Goal: Task Accomplishment & Management: Complete application form

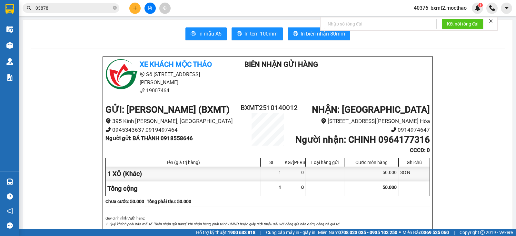
click at [136, 9] on icon "plus" at bounding box center [135, 8] width 5 height 5
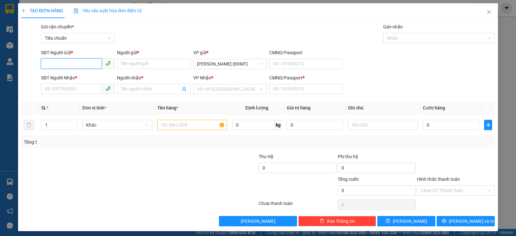
click at [62, 66] on input "SĐT Người Gửi *" at bounding box center [71, 63] width 61 height 10
click at [76, 75] on div "0911279090 - CTY HOA VIÊN" at bounding box center [77, 76] width 65 height 7
type input "0911279090"
type input "CTY HOA VIÊN"
type input "0358945273"
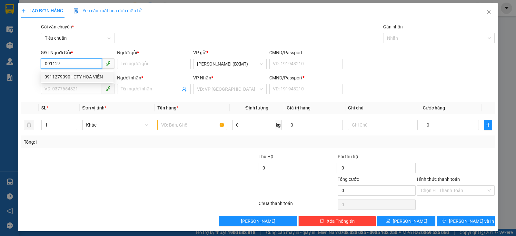
type input "TÙNG"
type input "0"
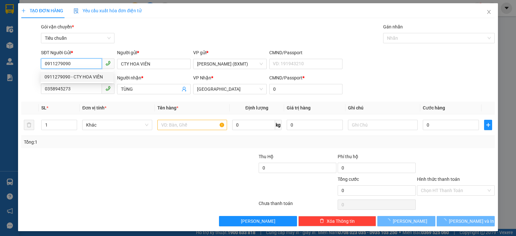
type input "40.000"
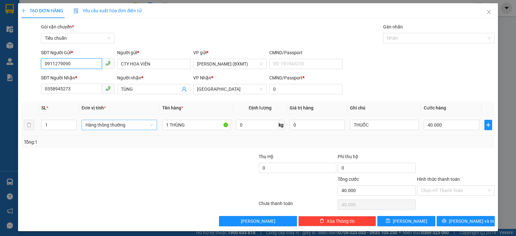
click at [117, 124] on span "Hàng thông thường" at bounding box center [120, 125] width 68 height 10
type input "0911279090"
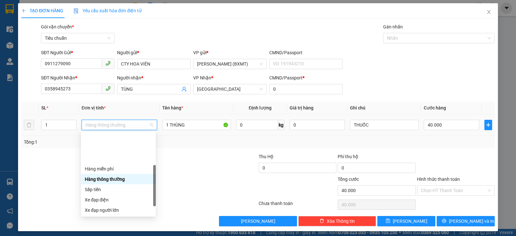
scroll to position [41, 0]
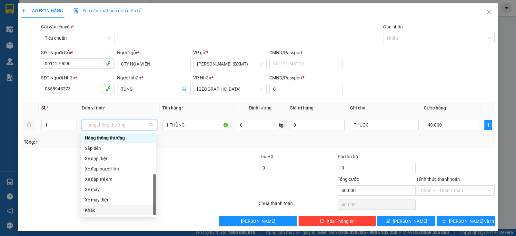
click at [113, 210] on div "Khác" at bounding box center [118, 210] width 67 height 7
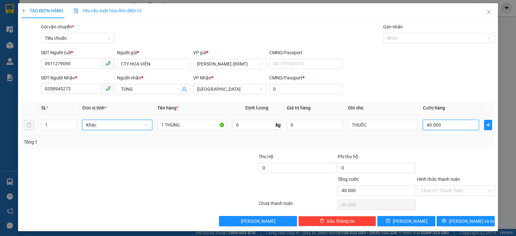
click at [450, 120] on input "40.000" at bounding box center [451, 125] width 56 height 10
type input "5"
type input "50"
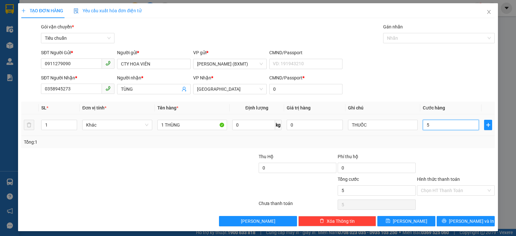
type input "50"
type input "50.000"
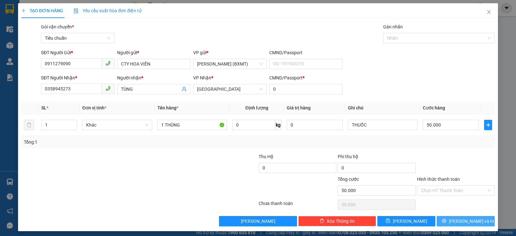
click at [463, 221] on span "[PERSON_NAME] và In" at bounding box center [471, 221] width 45 height 7
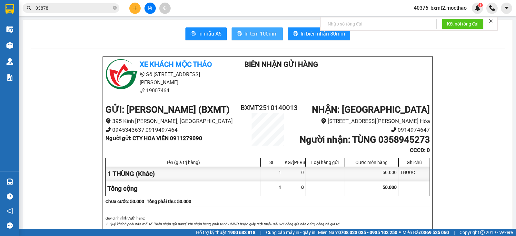
click at [258, 34] on span "In tem 100mm" at bounding box center [261, 34] width 33 height 8
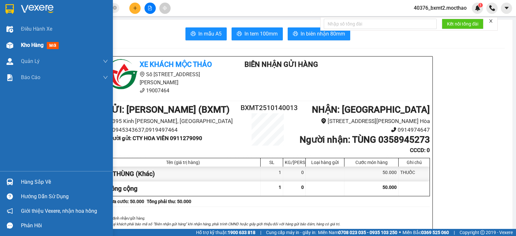
click at [25, 42] on div "Kho hàng mới" at bounding box center [41, 45] width 40 height 8
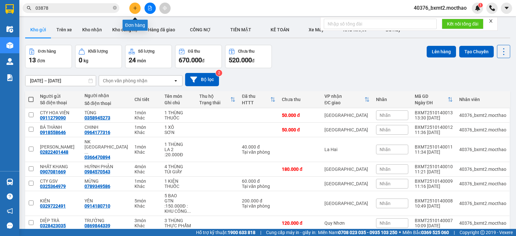
click at [137, 8] on icon "plus" at bounding box center [135, 8] width 5 height 5
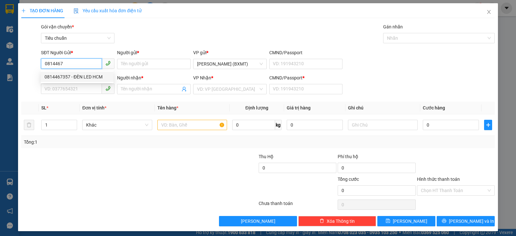
type input "0814467"
click at [86, 70] on div "0814467357 0814467357 - ĐÈN LED HCM" at bounding box center [77, 76] width 73 height 13
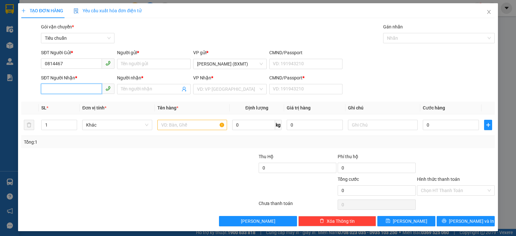
click at [81, 91] on input "SĐT Người Nhận *" at bounding box center [71, 89] width 61 height 10
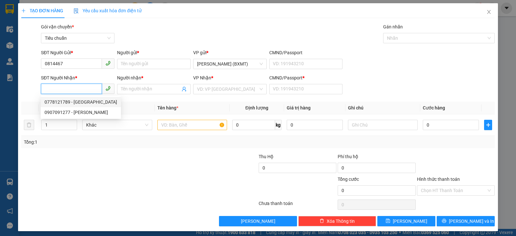
click at [76, 102] on div "0778121789 - [GEOGRAPHIC_DATA]" at bounding box center [81, 101] width 73 height 7
type input "0778121789"
type input "HUY"
type input "0"
type input "40.000"
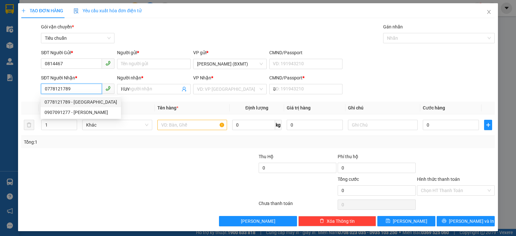
type input "40.000"
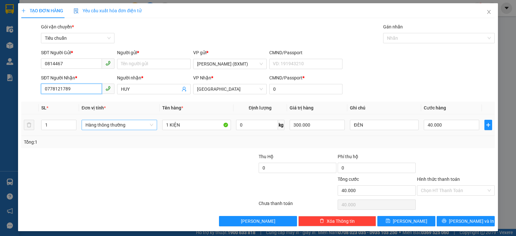
click at [130, 128] on span "Hàng thông thường" at bounding box center [120, 125] width 68 height 10
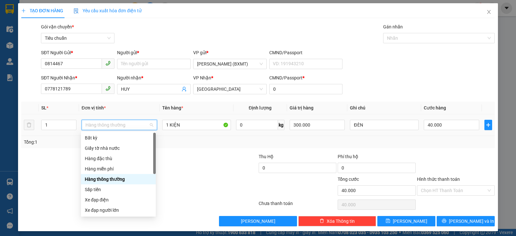
scroll to position [41, 0]
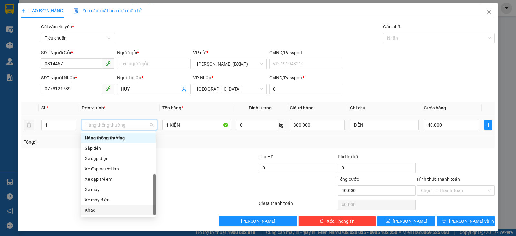
drag, startPoint x: 109, startPoint y: 213, endPoint x: 445, endPoint y: 141, distance: 343.6
click at [110, 211] on div "Khác" at bounding box center [118, 210] width 67 height 7
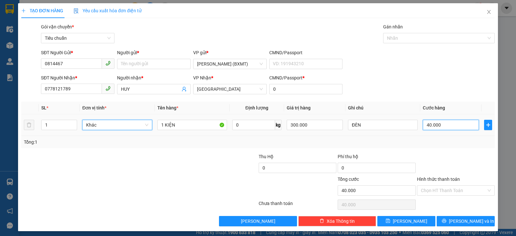
click at [453, 127] on input "40.000" at bounding box center [451, 125] width 56 height 10
type input "3"
type input "30"
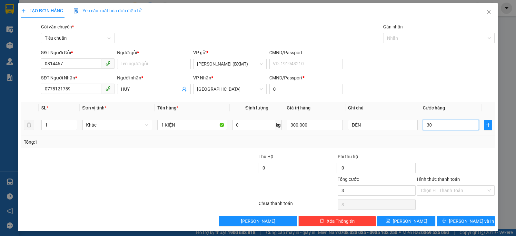
type input "30"
type input "30.000"
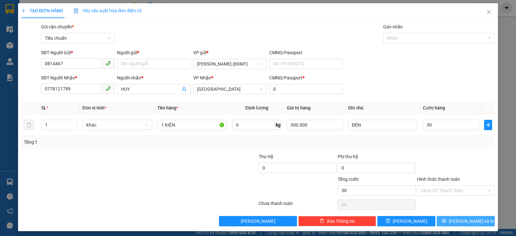
type input "30.000"
click at [462, 221] on span "[PERSON_NAME] và In" at bounding box center [471, 221] width 45 height 7
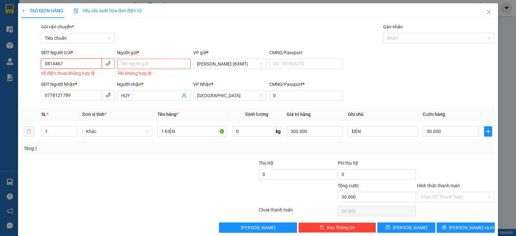
click at [72, 62] on input "0814467" at bounding box center [71, 63] width 61 height 10
click at [85, 78] on div "0814467357 - ĐÈN LED HCM" at bounding box center [77, 76] width 65 height 7
type input "0814467357"
type input "ĐÈN LED HCM"
type input "40.000"
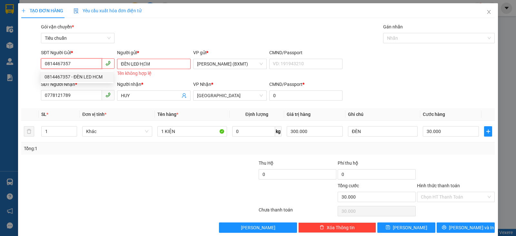
type input "40.000"
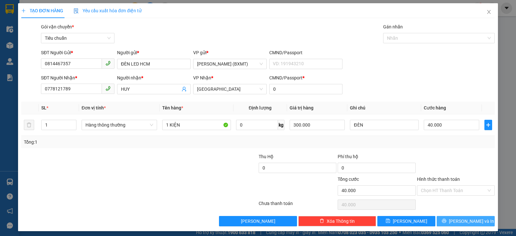
click at [452, 218] on button "[PERSON_NAME] và In" at bounding box center [466, 221] width 58 height 10
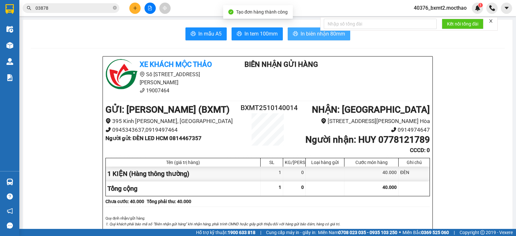
click at [301, 34] on span "In biên nhận 80mm" at bounding box center [323, 34] width 45 height 8
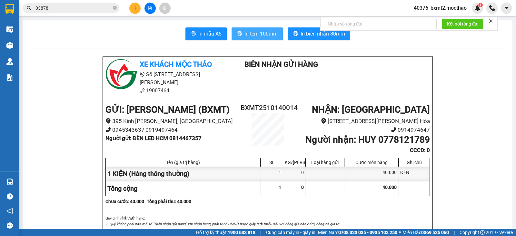
click at [259, 36] on span "In tem 100mm" at bounding box center [261, 34] width 33 height 8
click at [263, 36] on span "In tem 100mm" at bounding box center [261, 34] width 33 height 8
click at [133, 6] on icon "plus" at bounding box center [135, 8] width 5 height 5
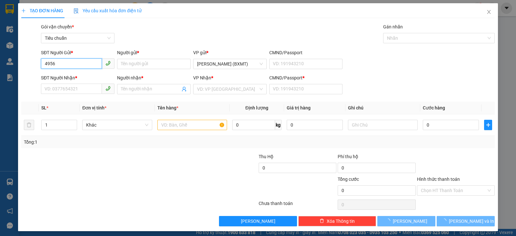
click at [73, 66] on input "4956" at bounding box center [71, 63] width 61 height 10
click at [69, 59] on input "4956" at bounding box center [71, 63] width 61 height 10
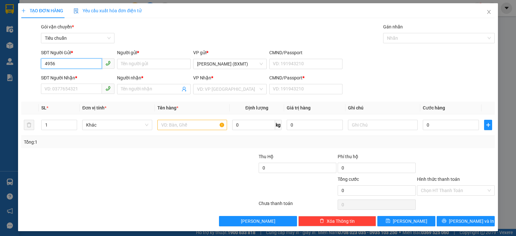
click at [70, 62] on input "4956" at bounding box center [71, 63] width 61 height 10
click at [78, 76] on div "0877414956 - LẠC KHANH" at bounding box center [77, 76] width 65 height 7
type input "0877414956"
type input "[PERSON_NAME]"
type input "0762610361"
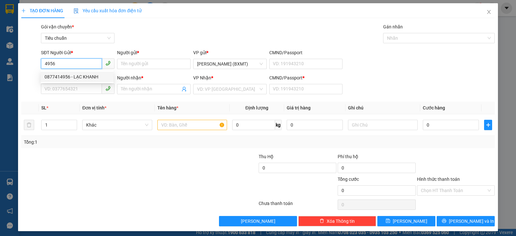
type input "NGỌC"
type input "0"
type input "7.280.000"
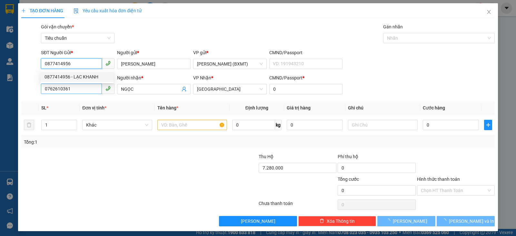
type input "180.000"
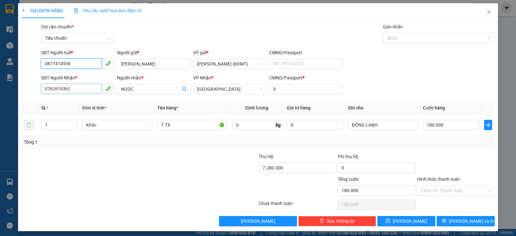
type input "0877414956"
click at [86, 91] on input "0762610361" at bounding box center [71, 89] width 61 height 10
drag, startPoint x: 86, startPoint y: 91, endPoint x: 3, endPoint y: 72, distance: 85.0
click at [0, 79] on div "TẠO ĐƠN HÀNG Yêu cầu xuất hóa đơn điện tử Transit Pickup Surcharge Ids Transit …" at bounding box center [258, 118] width 516 height 236
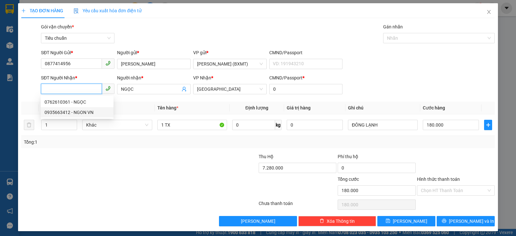
click at [79, 113] on div "0935663412 - NGON VN" at bounding box center [77, 112] width 65 height 7
type input "0935663412"
type input "NGON VN"
type input "0"
type input "160.000"
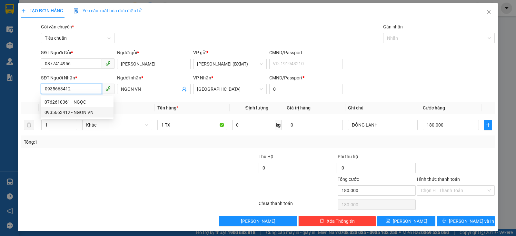
type input "160.000"
type input "0935663412"
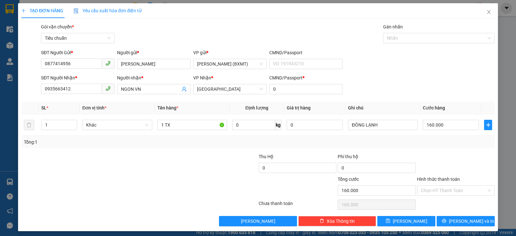
click at [155, 163] on div at bounding box center [100, 164] width 158 height 23
drag, startPoint x: 78, startPoint y: 87, endPoint x: 0, endPoint y: 88, distance: 77.8
click at [0, 88] on div "TẠO ĐƠN HÀNG Yêu cầu xuất hóa đơn điện tử Transit Pickup Surcharge Ids Transit …" at bounding box center [258, 118] width 516 height 236
click at [461, 124] on input "160.000" at bounding box center [451, 125] width 56 height 10
click at [476, 152] on div "Transit Pickup Surcharge Ids Transit Deliver Surcharge Ids Transit Deliver Surc…" at bounding box center [258, 124] width 474 height 203
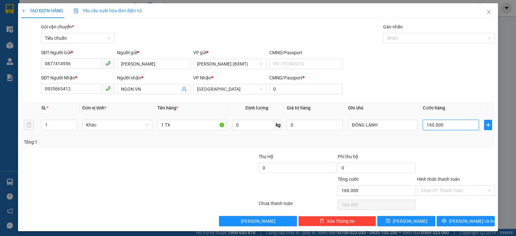
click at [456, 124] on input "160.000" at bounding box center [451, 125] width 56 height 10
type input "1"
type input "17"
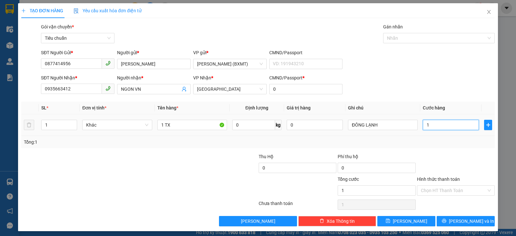
type input "17"
type input "170"
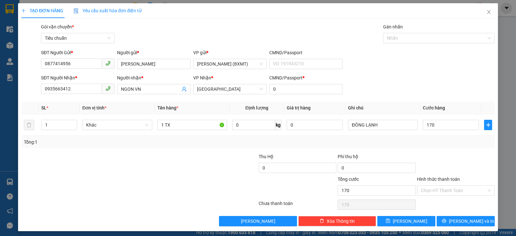
type input "170.000"
click at [458, 167] on div at bounding box center [456, 164] width 79 height 23
click at [468, 189] on input "Hình thức thanh toán" at bounding box center [454, 191] width 66 height 10
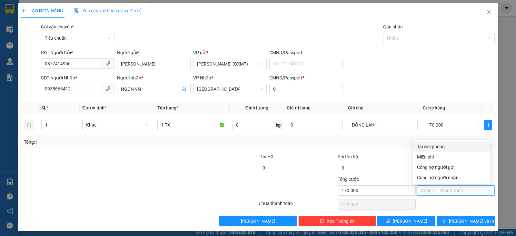
click at [421, 146] on div "Tại văn phòng" at bounding box center [451, 146] width 69 height 7
type input "0"
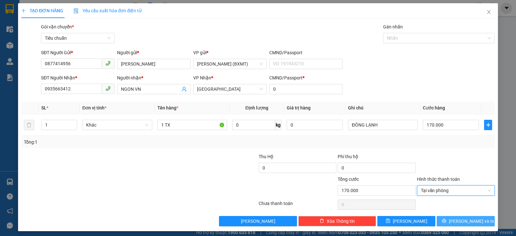
click at [446, 222] on icon "printer" at bounding box center [444, 221] width 4 height 4
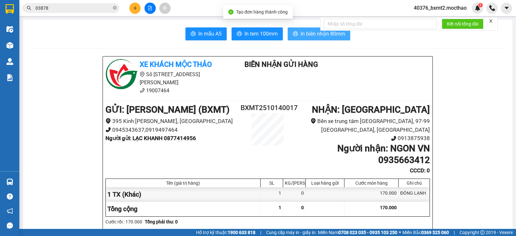
click at [305, 36] on span "In biên nhận 80mm" at bounding box center [323, 34] width 45 height 8
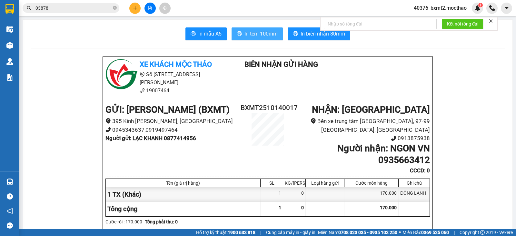
click at [257, 29] on button "In tem 100mm" at bounding box center [257, 33] width 51 height 13
click at [311, 119] on li "Bến xe trung tâm [GEOGRAPHIC_DATA], 97-99 [GEOGRAPHIC_DATA], [GEOGRAPHIC_DATA]" at bounding box center [362, 125] width 135 height 17
click at [134, 7] on icon "plus" at bounding box center [135, 8] width 5 height 5
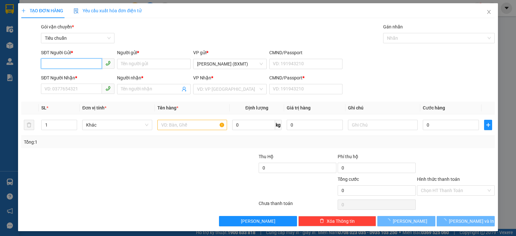
click at [80, 63] on input "SĐT Người Gửi *" at bounding box center [71, 63] width 61 height 10
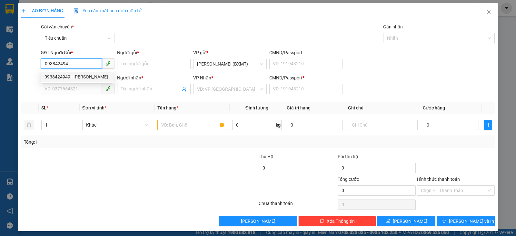
click at [98, 76] on div "0938424949 - [PERSON_NAME]" at bounding box center [77, 76] width 65 height 7
type input "0938424949"
type input "[PERSON_NAME]"
type input "0837763839"
type input "THẢO"
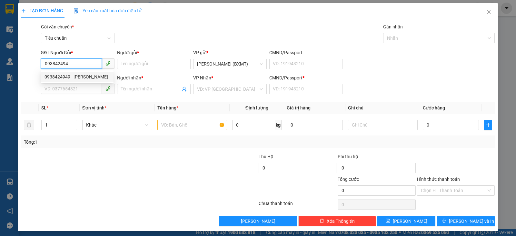
type input "0"
type input "60.000"
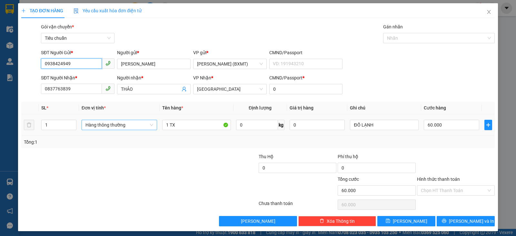
click at [130, 126] on span "Hàng thông thường" at bounding box center [120, 125] width 68 height 10
type input "0938424949"
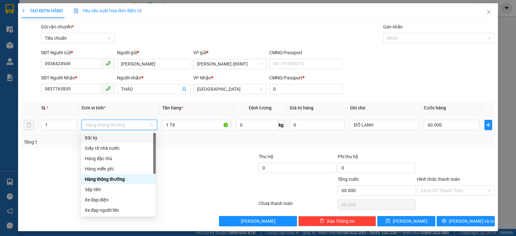
scroll to position [41, 0]
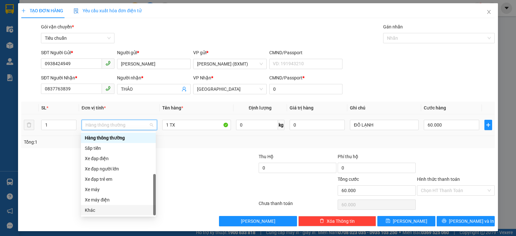
click at [107, 211] on div "Khác" at bounding box center [118, 210] width 67 height 7
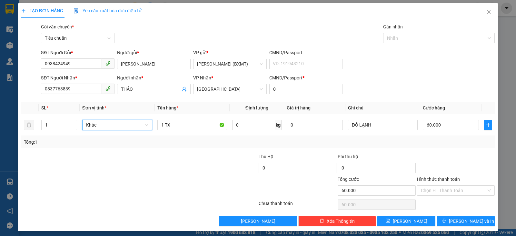
click at [172, 181] on div at bounding box center [100, 187] width 158 height 23
click at [459, 127] on input "60.000" at bounding box center [451, 125] width 56 height 10
type input "0"
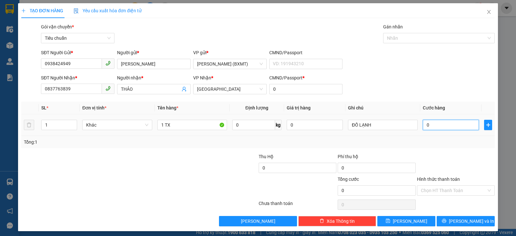
type input "5"
type input "050"
type input "50"
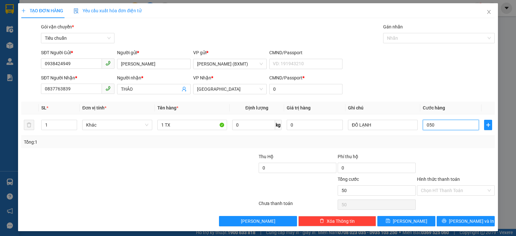
type input "050"
type input "50.000"
click at [439, 148] on div "Transit Pickup Surcharge Ids Transit Deliver Surcharge Ids Transit Deliver Surc…" at bounding box center [258, 124] width 474 height 203
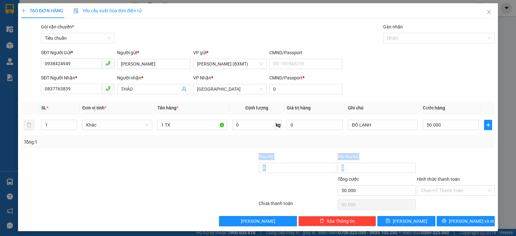
click at [426, 141] on div "Tổng: 1" at bounding box center [258, 141] width 469 height 7
click at [469, 222] on span "[PERSON_NAME] và In" at bounding box center [471, 221] width 45 height 7
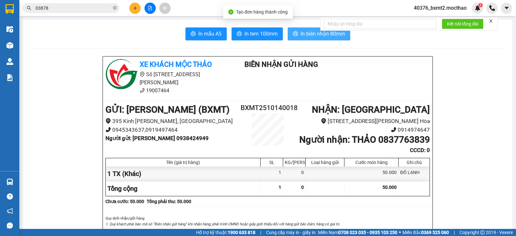
click at [294, 37] on button "In biên nhận 80mm" at bounding box center [319, 33] width 63 height 13
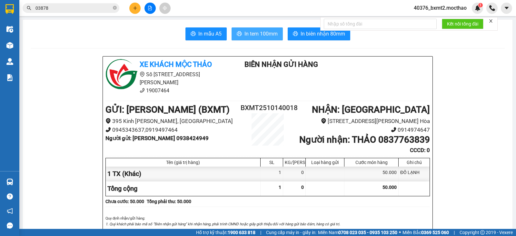
click at [256, 32] on span "In tem 100mm" at bounding box center [261, 34] width 33 height 8
click at [134, 5] on button at bounding box center [134, 8] width 11 height 11
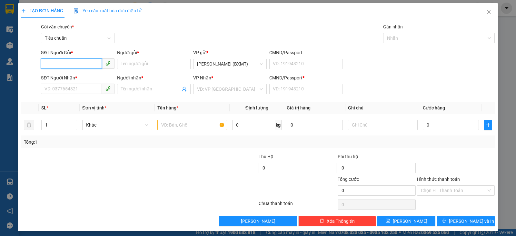
click at [74, 61] on input "SĐT Người Gửi *" at bounding box center [71, 63] width 61 height 10
type input "0392885979"
click at [122, 60] on input "Người gửi *" at bounding box center [154, 64] width 74 height 10
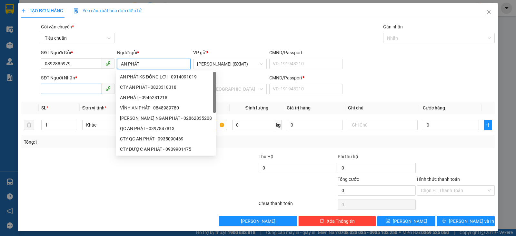
type input "AN PHÁT"
click at [59, 88] on input "SĐT Người Nhận *" at bounding box center [71, 89] width 61 height 10
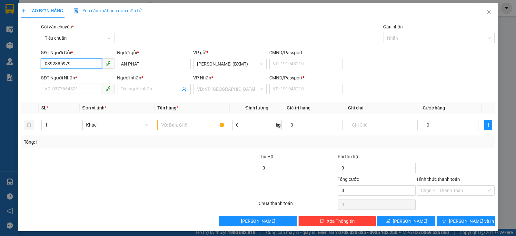
drag, startPoint x: 92, startPoint y: 62, endPoint x: 34, endPoint y: 69, distance: 59.1
click at [34, 69] on div "SĐT Người Gửi * 0392885979 0392885979 Người gửi * AN PHÁT VP gửi * [PERSON_NAME…" at bounding box center [258, 60] width 475 height 23
click at [87, 90] on input "SĐT Người Nhận *" at bounding box center [71, 89] width 61 height 10
paste input "0392885979"
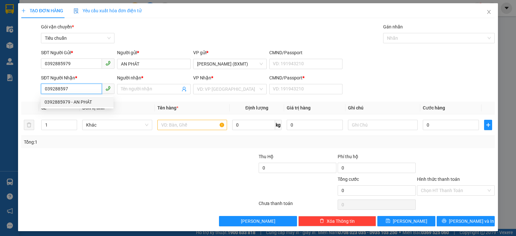
click at [93, 99] on div "0392885979 - AN PHÁT" at bounding box center [77, 101] width 65 height 7
type input "0392885979"
type input "AN PHÁT"
type input "0"
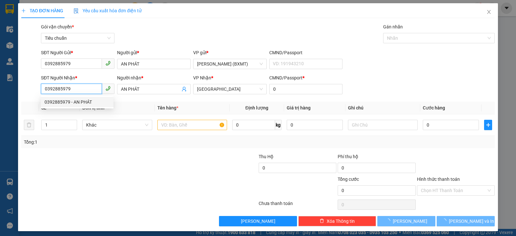
type input "50.000"
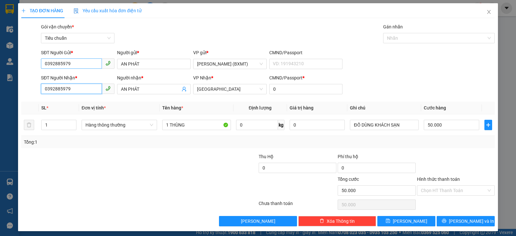
type input "0392885979"
drag, startPoint x: 88, startPoint y: 67, endPoint x: 21, endPoint y: 65, distance: 67.2
click at [21, 66] on div "SĐT Người Gửi * 0392885979 0392885979 Người gửi * AN PHÁT VP gửi * [PERSON_NAME…" at bounding box center [258, 60] width 475 height 23
click at [72, 76] on div "0819841166 - Sankaku" at bounding box center [77, 76] width 65 height 7
type input "0819841166"
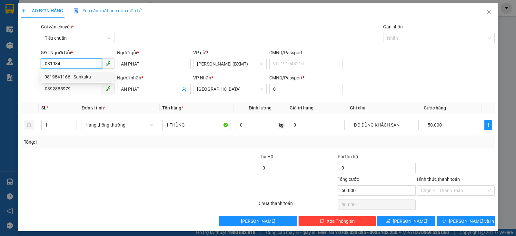
type input "Sankaku"
type input "100.000"
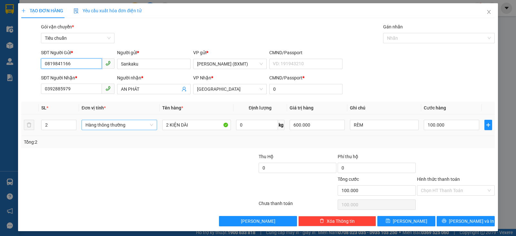
click at [131, 127] on span "Hàng thông thường" at bounding box center [120, 125] width 68 height 10
type input "0819841166"
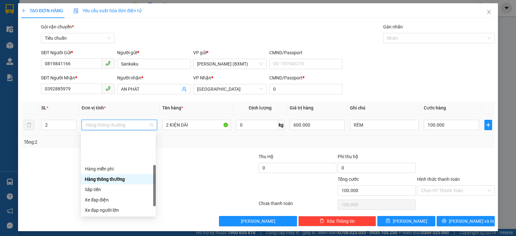
scroll to position [41, 0]
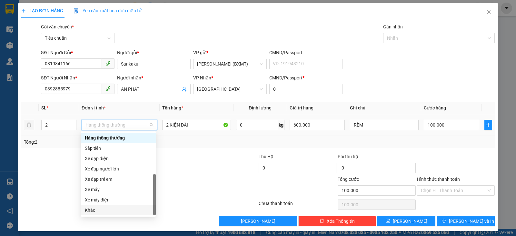
click at [99, 213] on div "Khác" at bounding box center [118, 210] width 67 height 7
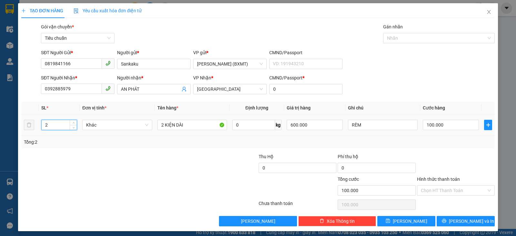
drag, startPoint x: 62, startPoint y: 123, endPoint x: 20, endPoint y: 123, distance: 41.6
click at [21, 123] on tr "2 Khác 2 KIỆN DÀI 0 kg 600.000 RÈM 100.000" at bounding box center [258, 125] width 474 height 22
type input "1"
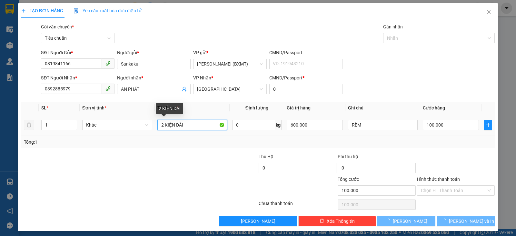
drag, startPoint x: 163, startPoint y: 124, endPoint x: 156, endPoint y: 123, distance: 7.1
click at [158, 123] on input "2 KIỆN DÀI" at bounding box center [193, 125] width 70 height 10
type input "1KIỆN DÀI"
type input "0"
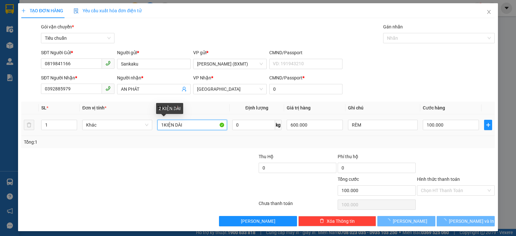
type input "0"
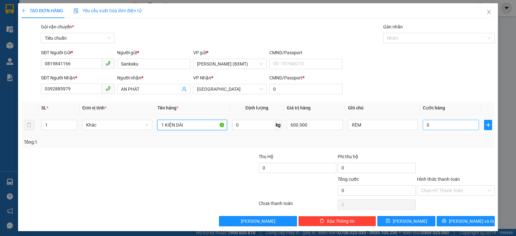
type input "1 KIỆN DÀI"
click at [453, 129] on input "0" at bounding box center [451, 125] width 56 height 10
type input "4"
type input "40"
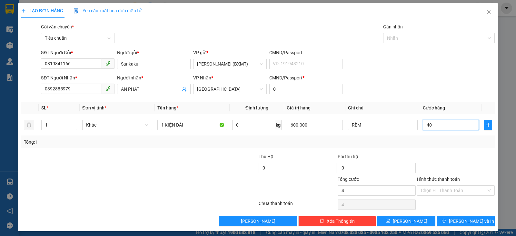
type input "40"
click at [424, 141] on div "Tổng: 1" at bounding box center [258, 141] width 469 height 7
type input "40.000"
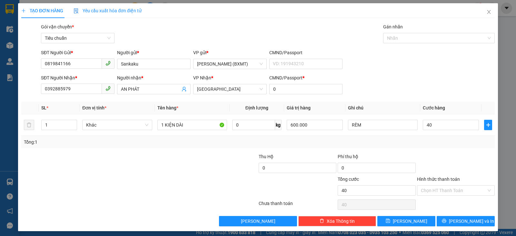
type input "40.000"
click at [447, 219] on icon "printer" at bounding box center [444, 221] width 5 height 5
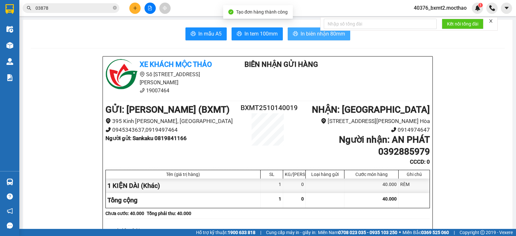
click at [306, 38] on button "In biên nhận 80mm" at bounding box center [319, 33] width 63 height 13
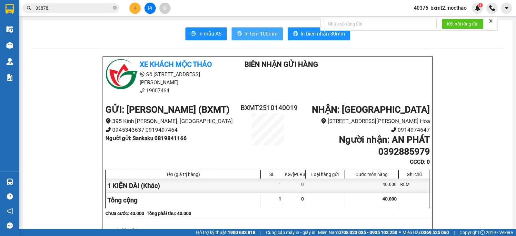
click at [262, 32] on span "In tem 100mm" at bounding box center [261, 34] width 33 height 8
click at [492, 19] on icon "close" at bounding box center [491, 21] width 5 height 5
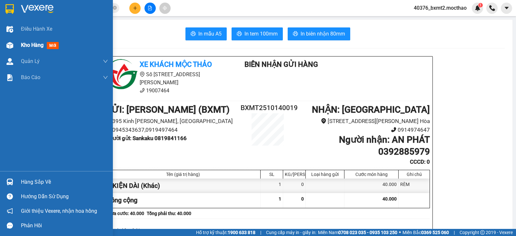
click at [12, 47] on img at bounding box center [9, 45] width 7 height 7
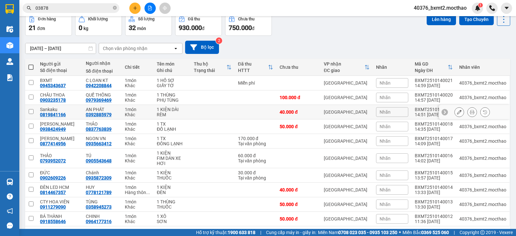
scroll to position [56, 0]
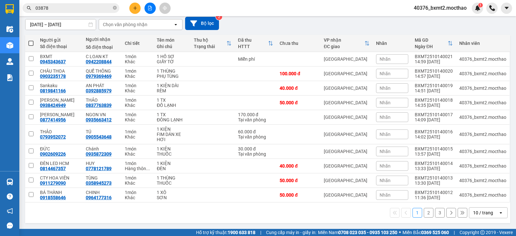
click at [480, 215] on div "10 / trang" at bounding box center [483, 212] width 20 height 6
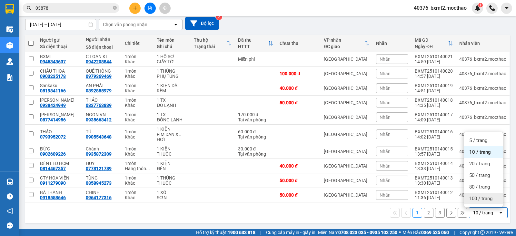
click at [478, 200] on span "100 / trang" at bounding box center [481, 198] width 23 height 6
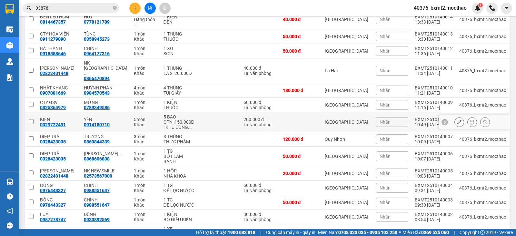
scroll to position [194, 0]
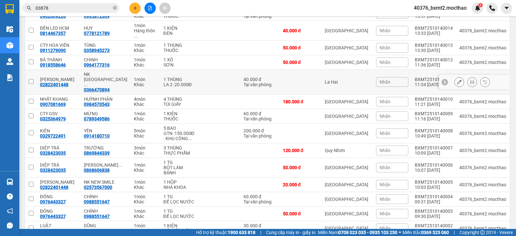
click at [457, 76] on button at bounding box center [459, 81] width 9 height 11
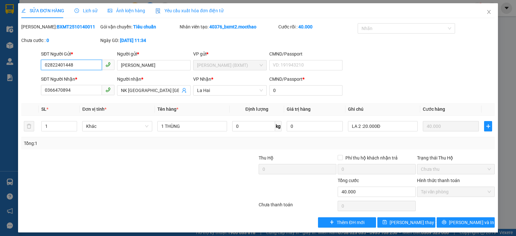
type input "02822401448"
type input "0366470894"
type input "0"
type input "40.000"
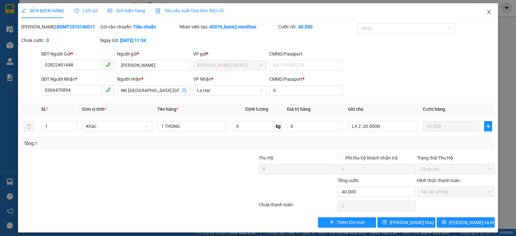
click at [487, 10] on icon "close" at bounding box center [489, 11] width 5 height 5
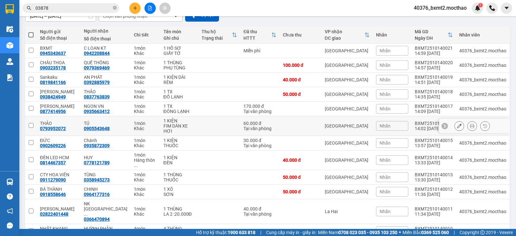
scroll to position [97, 0]
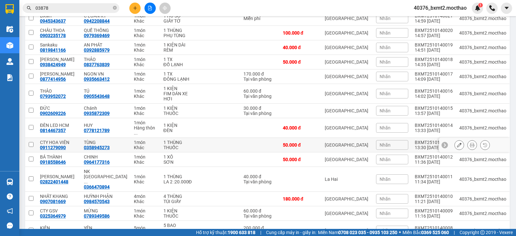
click at [246, 138] on td at bounding box center [259, 145] width 39 height 15
checkbox input "true"
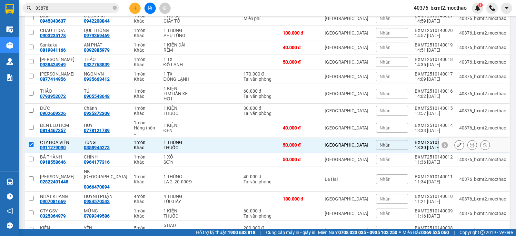
click at [457, 143] on icon at bounding box center [459, 145] width 5 height 5
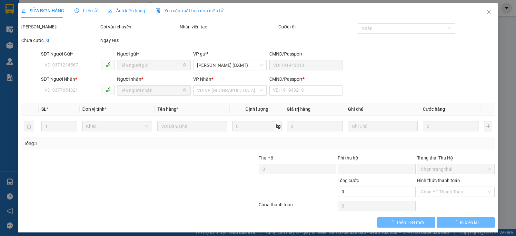
type input "0911279090"
type input "0358945273"
type input "0"
type input "50.000"
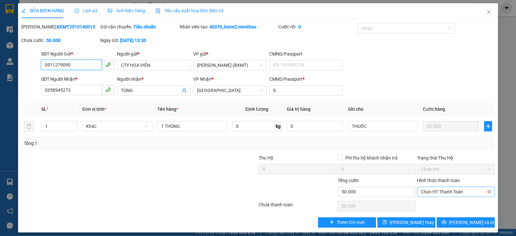
click at [436, 194] on span "Chọn HT Thanh Toán" at bounding box center [456, 192] width 70 height 10
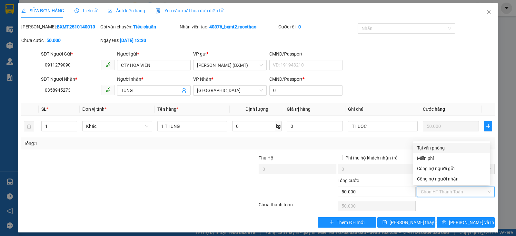
click at [424, 151] on div "Tại văn phòng" at bounding box center [451, 148] width 77 height 10
type input "0"
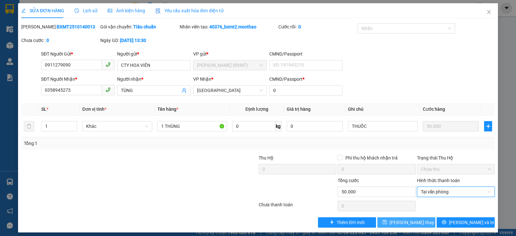
click at [407, 223] on span "[PERSON_NAME] thay đổi" at bounding box center [416, 222] width 52 height 7
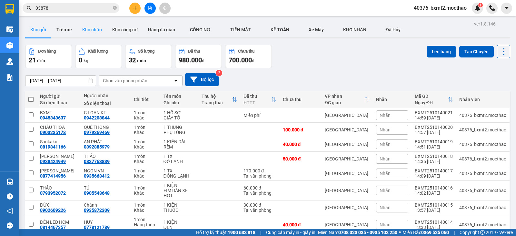
click at [83, 29] on button "Kho nhận" at bounding box center [92, 29] width 30 height 15
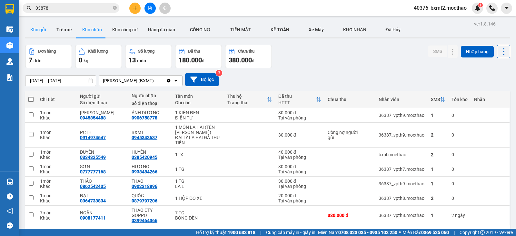
click at [36, 30] on button "Kho gửi" at bounding box center [38, 29] width 26 height 15
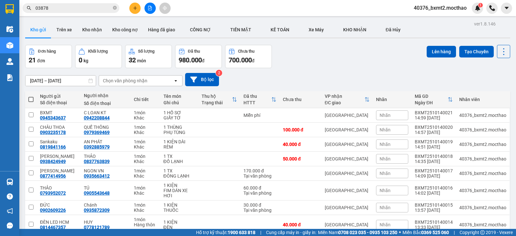
click at [365, 64] on div "Đơn hàng 21 đơn Khối lượng 0 kg Số lượng 32 món Đã thu 980.000 đ Chưa thu 700.0…" at bounding box center [267, 56] width 485 height 23
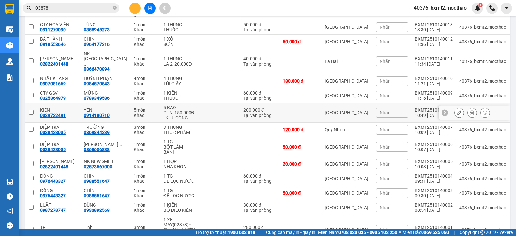
scroll to position [226, 0]
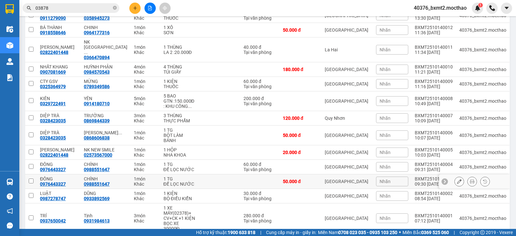
click at [431, 176] on div "BXMT2510140003" at bounding box center [434, 178] width 38 height 5
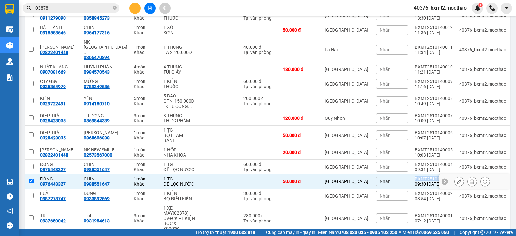
click at [431, 176] on div "BXMT2510140003" at bounding box center [434, 178] width 38 height 5
checkbox input "false"
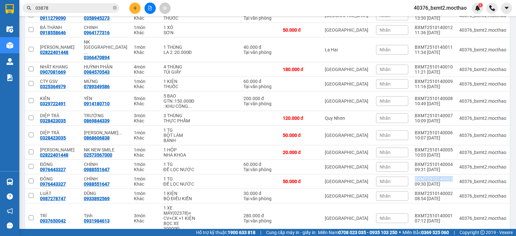
copy div "BXMT2510140003"
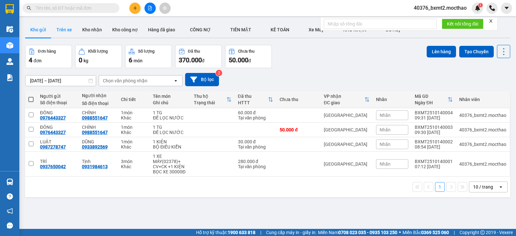
click at [63, 26] on button "Trên xe" at bounding box center [64, 29] width 26 height 15
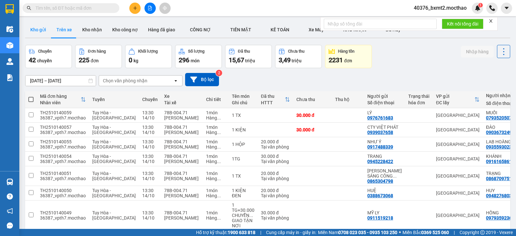
click at [33, 30] on button "Kho gửi" at bounding box center [38, 29] width 26 height 15
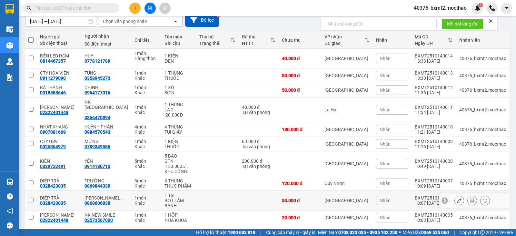
scroll to position [61, 0]
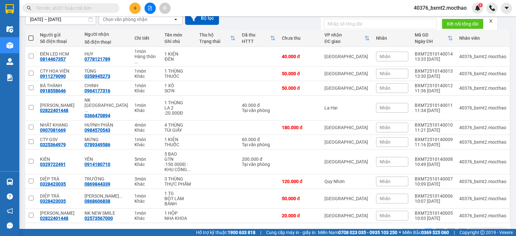
click at [479, 223] on div "1 2 10 / trang open" at bounding box center [267, 233] width 485 height 21
click at [483, 228] on div "10 / trang" at bounding box center [484, 233] width 29 height 10
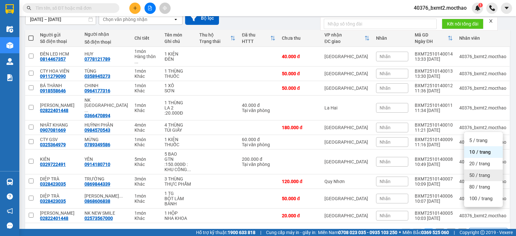
click at [477, 174] on span "50 / trang" at bounding box center [480, 175] width 21 height 6
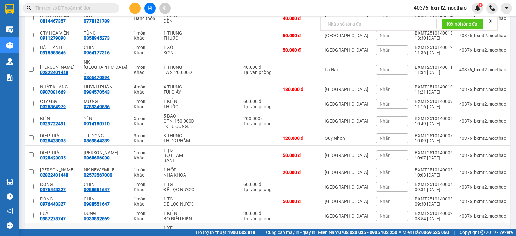
scroll to position [92, 0]
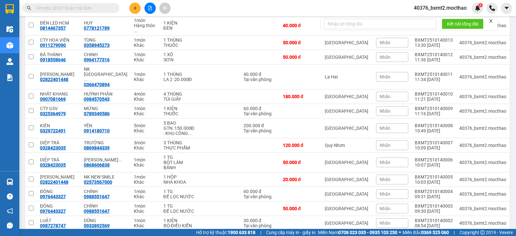
click at [135, 6] on icon "plus" at bounding box center [135, 8] width 5 height 5
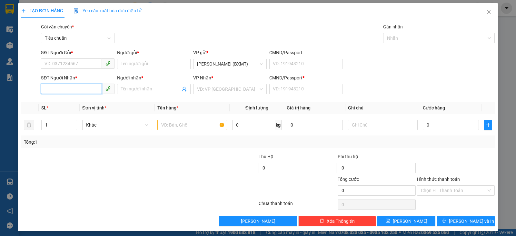
click at [91, 89] on input "SĐT Người Nhận *" at bounding box center [71, 89] width 61 height 10
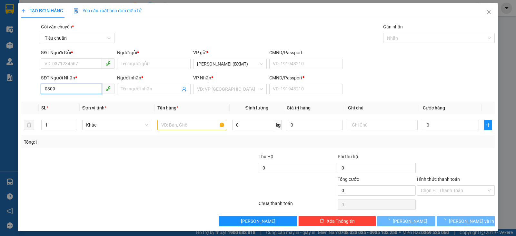
click at [83, 89] on input "0309" at bounding box center [71, 89] width 61 height 10
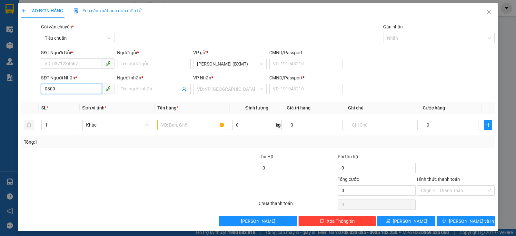
click at [86, 91] on input "0309" at bounding box center [71, 89] width 61 height 10
click at [84, 87] on input "0309" at bounding box center [71, 89] width 61 height 10
drag, startPoint x: 84, startPoint y: 87, endPoint x: 31, endPoint y: 83, distance: 53.2
click at [32, 83] on div "SĐT Người Nhận * 0309 0309 Người nhận * Tên người nhận VP Nhận * VD: VP Sài Gòn…" at bounding box center [258, 85] width 475 height 23
click at [83, 89] on input "09358720309" at bounding box center [71, 89] width 61 height 10
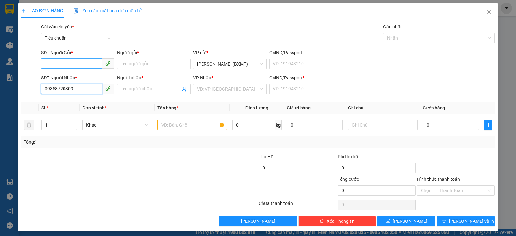
type input "09358720309"
click at [76, 64] on input "SĐT Người Gửi *" at bounding box center [71, 63] width 61 height 10
type input "0902609226"
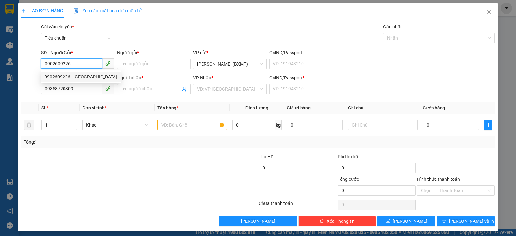
click at [79, 76] on div "0902609226 - ĐỨC" at bounding box center [81, 76] width 73 height 7
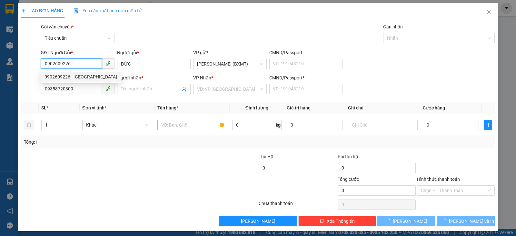
type input "ĐỨC"
type input "20.000"
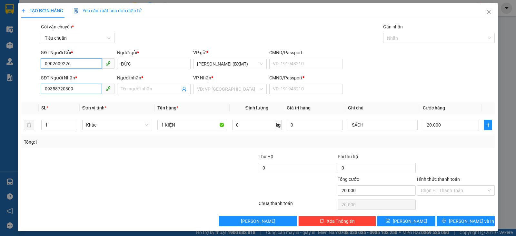
type input "0902609226"
drag, startPoint x: 76, startPoint y: 84, endPoint x: 0, endPoint y: 98, distance: 77.5
click at [0, 98] on div "TẠO ĐƠN HÀNG Yêu cầu xuất hóa đơn điện tử Transit Pickup Surcharge Ids Transit …" at bounding box center [258, 118] width 516 height 236
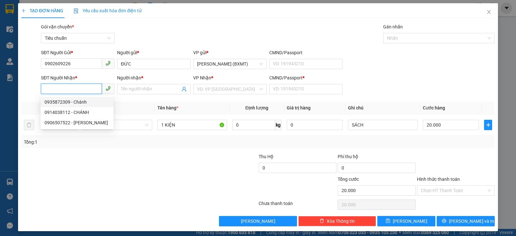
click at [78, 101] on div "0935872309 - Chánh" at bounding box center [77, 101] width 65 height 7
type input "0935872309"
type input "Chánh"
type input "0"
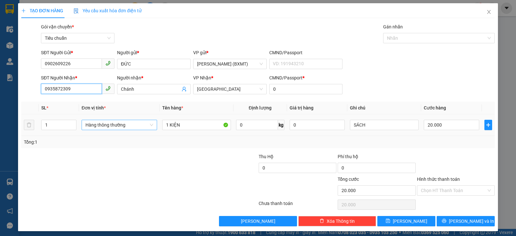
click at [106, 125] on span "Hàng thông thường" at bounding box center [120, 125] width 68 height 10
type input "0935872309"
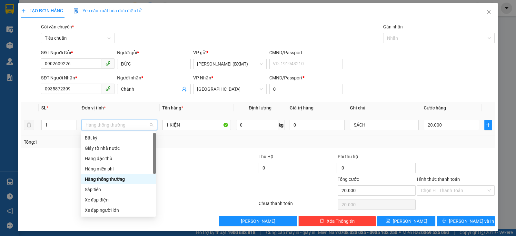
scroll to position [41, 0]
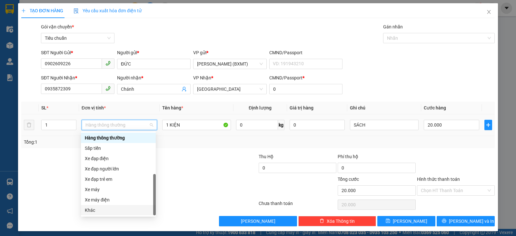
click at [108, 208] on div "Khác" at bounding box center [118, 210] width 67 height 7
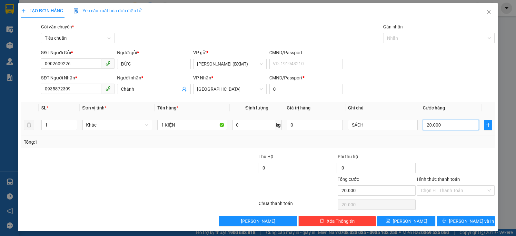
click at [452, 124] on input "20.000" at bounding box center [451, 125] width 56 height 10
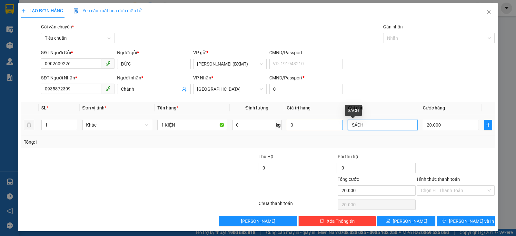
drag, startPoint x: 376, startPoint y: 126, endPoint x: 301, endPoint y: 127, distance: 74.6
click at [301, 127] on tr "1 Khác 1 KIỆN 0 kg 0 SÁCH 20.000" at bounding box center [258, 125] width 474 height 22
type input "THUỐC"
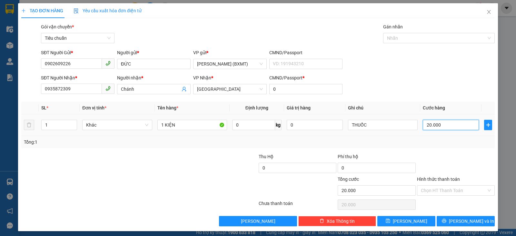
click at [462, 127] on input "20.000" at bounding box center [451, 125] width 56 height 10
type input "3"
type input "30"
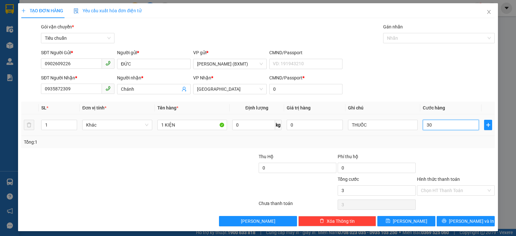
type input "30"
type input "30.000"
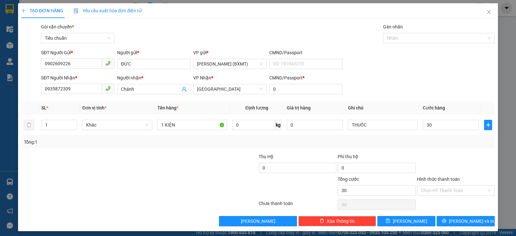
type input "30.000"
click at [453, 142] on div "Tổng: 1" at bounding box center [258, 141] width 469 height 7
click at [470, 221] on span "[PERSON_NAME] và In" at bounding box center [471, 221] width 45 height 7
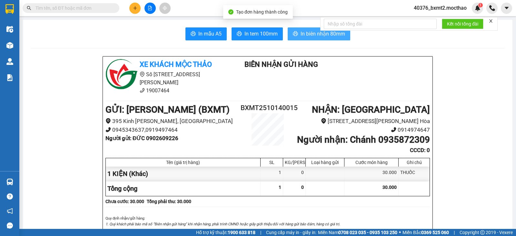
click at [311, 37] on span "In biên nhận 80mm" at bounding box center [323, 34] width 45 height 8
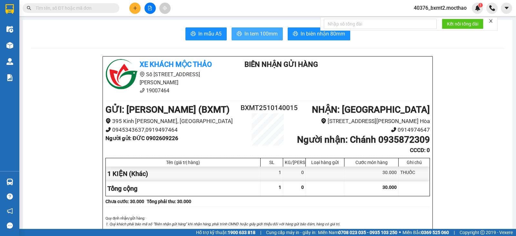
click at [259, 34] on span "In tem 100mm" at bounding box center [261, 34] width 33 height 8
click at [132, 9] on button at bounding box center [134, 8] width 11 height 11
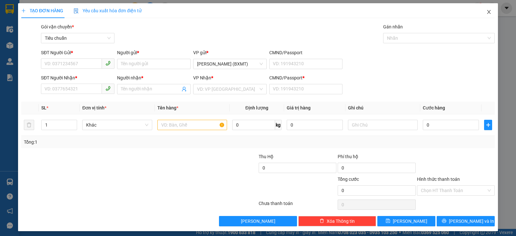
click at [487, 10] on icon "close" at bounding box center [489, 11] width 5 height 5
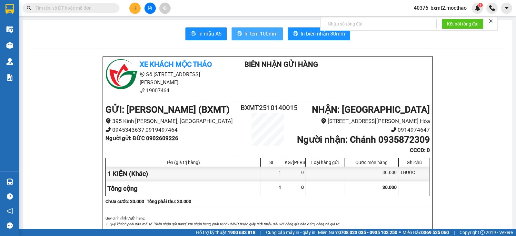
click at [254, 39] on button "In tem 100mm" at bounding box center [257, 33] width 51 height 13
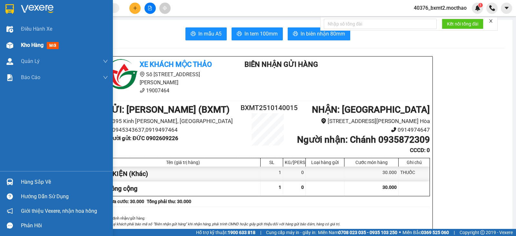
click at [10, 45] on img at bounding box center [9, 45] width 7 height 7
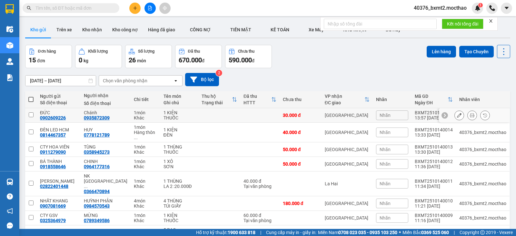
click at [457, 114] on icon at bounding box center [459, 115] width 5 height 5
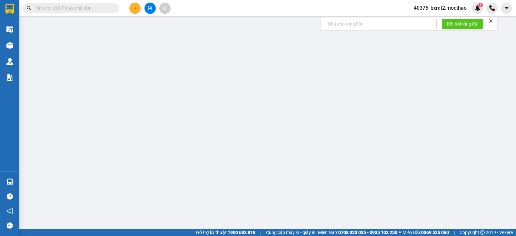
type input "0902609226"
type input "0935872309"
type input "0"
type input "30.000"
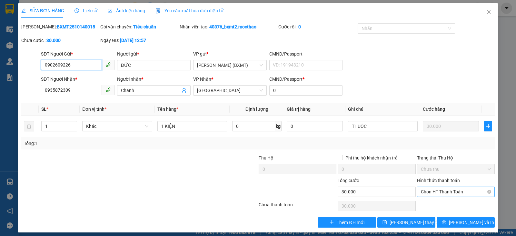
click at [437, 191] on span "Chọn HT Thanh Toán" at bounding box center [456, 192] width 70 height 10
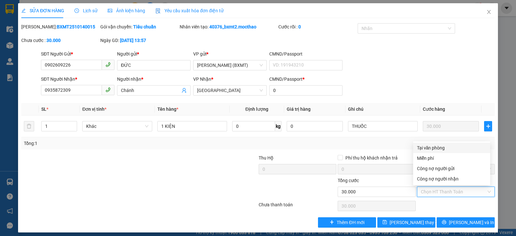
click at [434, 150] on div "Tại văn phòng" at bounding box center [451, 147] width 69 height 7
type input "0"
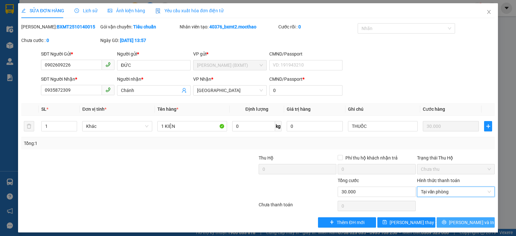
click at [459, 222] on span "[PERSON_NAME] và In" at bounding box center [471, 222] width 45 height 7
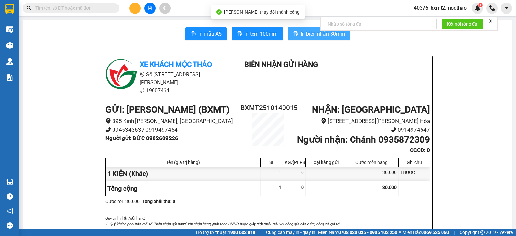
click at [298, 34] on button "In biên nhận 80mm" at bounding box center [319, 33] width 63 height 13
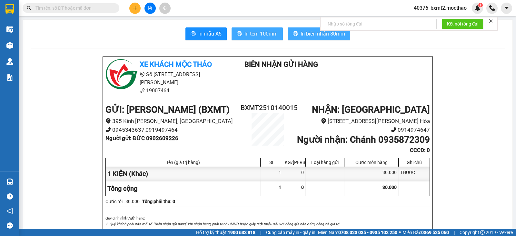
click at [264, 36] on span "In tem 100mm" at bounding box center [261, 34] width 33 height 8
click at [135, 9] on icon "plus" at bounding box center [135, 8] width 5 height 5
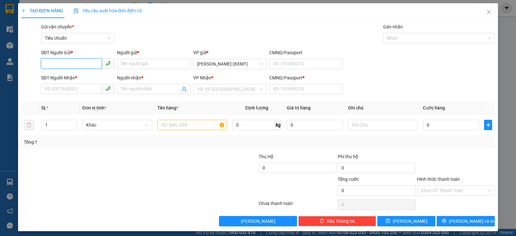
click at [92, 66] on input "SĐT Người Gửi *" at bounding box center [71, 63] width 61 height 10
click at [78, 90] on input "SĐT Người Nhận *" at bounding box center [71, 89] width 61 height 10
click at [77, 62] on input "SĐT Người Gửi *" at bounding box center [71, 63] width 61 height 10
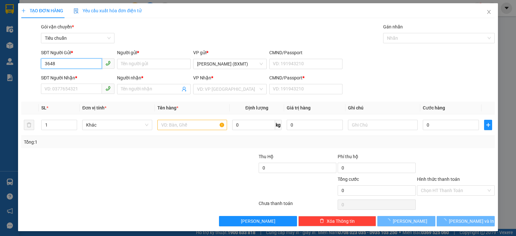
click at [78, 62] on input "3648" at bounding box center [71, 63] width 61 height 10
click at [79, 61] on input "3648" at bounding box center [71, 63] width 61 height 10
type input "3648"
click at [78, 89] on input "SĐT Người Nhận *" at bounding box center [71, 89] width 61 height 10
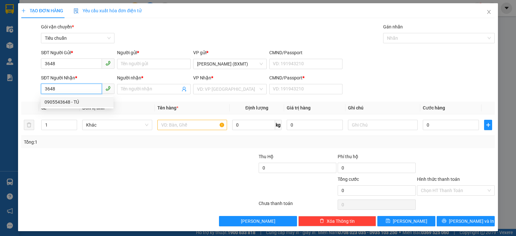
click at [77, 101] on div "0905543648 - TÚ" at bounding box center [77, 101] width 65 height 7
type input "0905543648"
type input "TÚ"
type input "0"
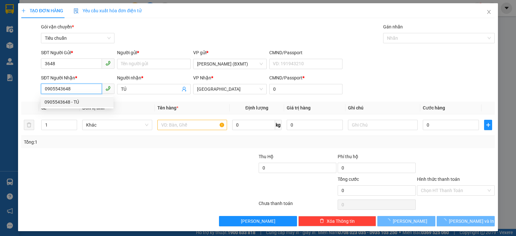
type input "70.000"
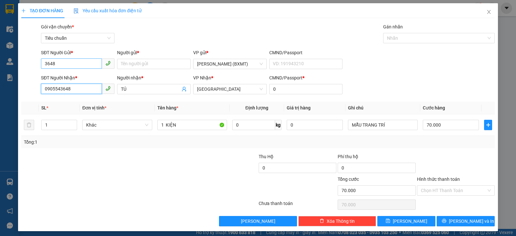
type input "0905543648"
drag, startPoint x: 76, startPoint y: 62, endPoint x: 24, endPoint y: 53, distance: 52.6
click at [30, 59] on div "SĐT Người Gửi * 3648 3648 Người gửi * Tên người gửi VP gửi * Hồ Chí Minh (BXMT)…" at bounding box center [258, 60] width 475 height 23
click at [73, 74] on div "0793952072 - THẢO" at bounding box center [77, 76] width 65 height 7
type input "0793952072"
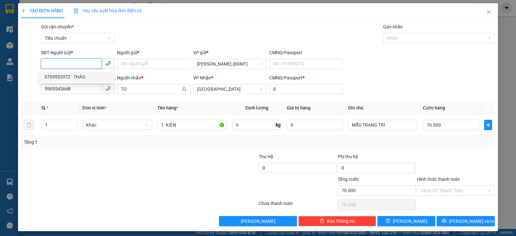
type input "THẢO"
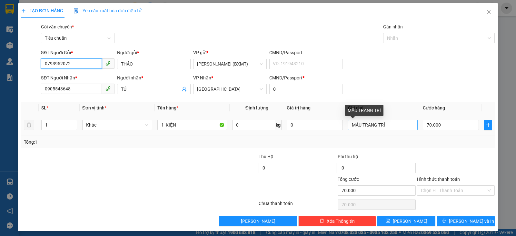
type input "0793952072"
drag, startPoint x: 395, startPoint y: 124, endPoint x: 316, endPoint y: 115, distance: 80.2
click at [311, 116] on tr "1 Khác 1 KIỆN 0 kg 0 MẪU TRANG TRÍ 70.000" at bounding box center [258, 125] width 474 height 22
type input "FIM DÁN XE HƠI"
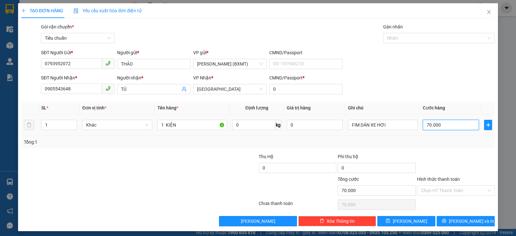
click at [445, 122] on input "70.000" at bounding box center [451, 125] width 56 height 10
click at [428, 146] on div "Tổng: 1" at bounding box center [258, 142] width 474 height 12
click at [442, 186] on input "Hình thức thanh toán" at bounding box center [454, 191] width 66 height 10
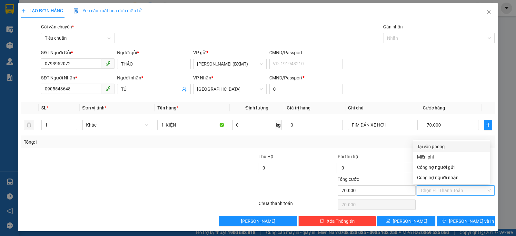
click at [436, 145] on div "Tại văn phòng" at bounding box center [451, 146] width 69 height 7
type input "0"
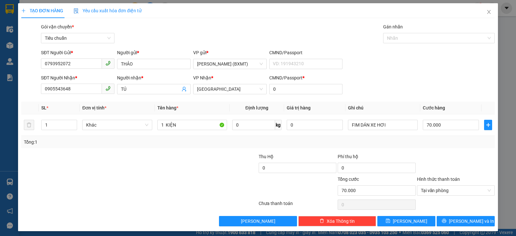
click at [403, 141] on div "Tổng: 1" at bounding box center [258, 141] width 469 height 7
click at [445, 127] on input "70.000" at bounding box center [451, 125] width 56 height 10
type input "6"
type input "60"
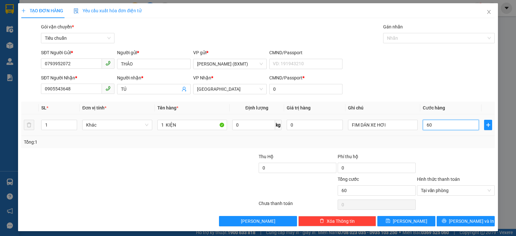
type input "60"
type input "60.000"
click at [456, 141] on div "Tổng: 1" at bounding box center [258, 141] width 469 height 7
click at [463, 219] on span "[PERSON_NAME] và In" at bounding box center [471, 221] width 45 height 7
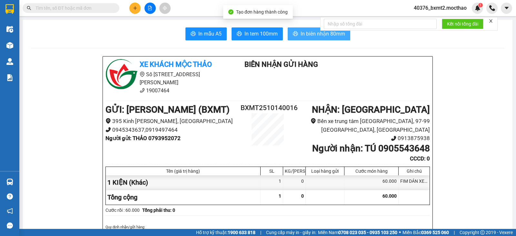
click at [309, 36] on span "In biên nhận 80mm" at bounding box center [323, 34] width 45 height 8
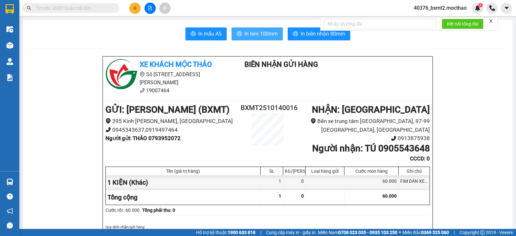
click at [247, 30] on span "In tem 100mm" at bounding box center [261, 34] width 33 height 8
click at [92, 5] on input "text" at bounding box center [74, 8] width 76 height 7
paste input "0935663412"
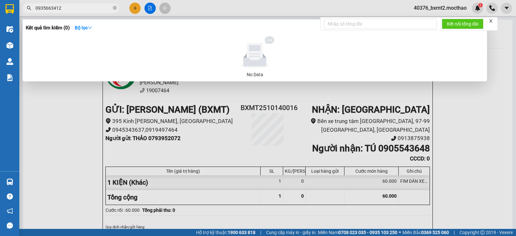
type input "0935663412"
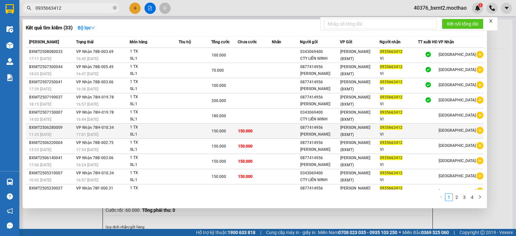
scroll to position [10, 0]
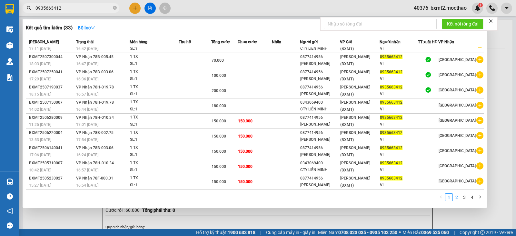
click at [458, 199] on link "2" at bounding box center [456, 197] width 7 height 7
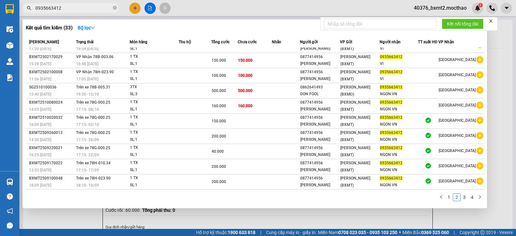
click at [491, 21] on icon "close" at bounding box center [491, 21] width 5 height 5
click at [516, 186] on div at bounding box center [258, 118] width 516 height 236
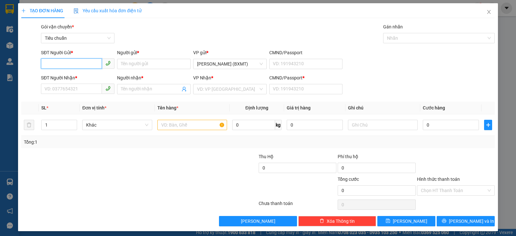
click at [65, 62] on input "SĐT Người Gửi *" at bounding box center [71, 63] width 61 height 10
click at [88, 77] on div "0903235178 - CHÂU THOA" at bounding box center [81, 76] width 73 height 7
type input "0903235178"
type input "CHÂU THOA"
type input "0979369469"
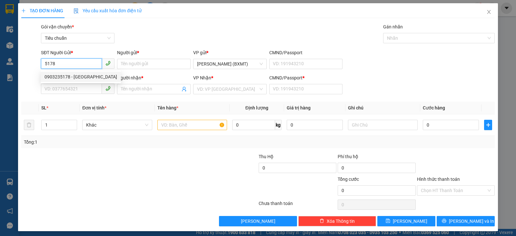
type input "QUẾ THÔNG"
type input "0"
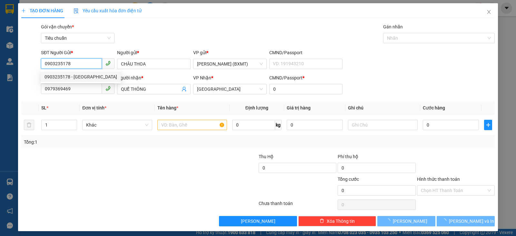
type input "50.000"
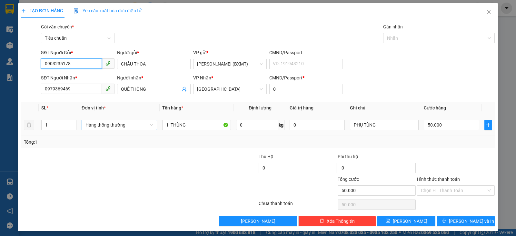
click at [112, 129] on span "Hàng thông thường" at bounding box center [120, 125] width 68 height 10
type input "0903235178"
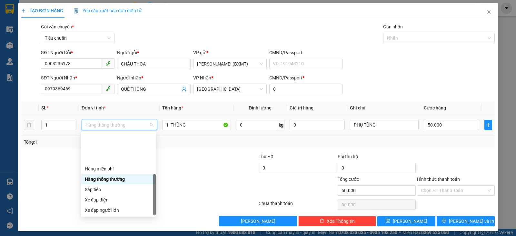
scroll to position [41, 0]
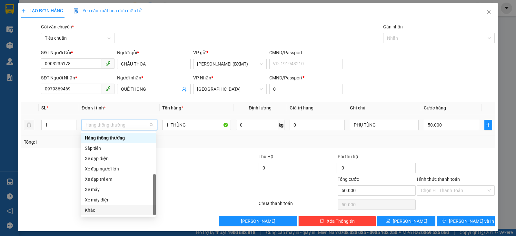
click at [103, 211] on div "Khác" at bounding box center [118, 210] width 67 height 7
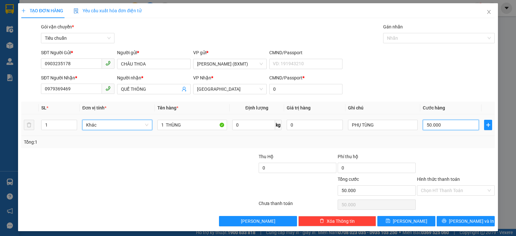
click at [424, 130] on input "50.000" at bounding box center [451, 125] width 56 height 10
type input "1"
type input "10"
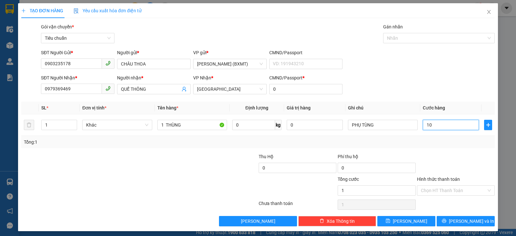
type input "10"
type input "100"
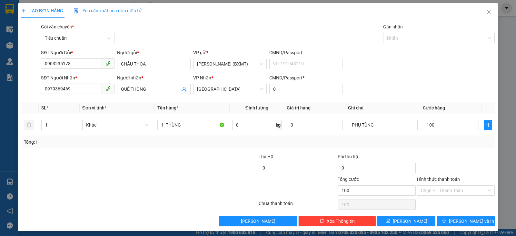
click at [472, 148] on div "Transit Pickup Surcharge Ids Transit Deliver Surcharge Ids Transit Deliver Surc…" at bounding box center [258, 124] width 474 height 203
type input "100.000"
click at [473, 221] on span "[PERSON_NAME] và In" at bounding box center [471, 221] width 45 height 7
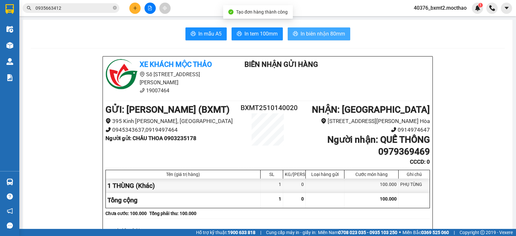
click at [320, 34] on span "In biên nhận 80mm" at bounding box center [323, 34] width 45 height 8
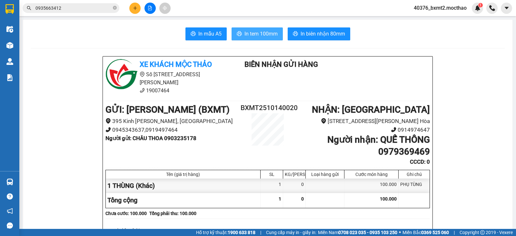
click at [270, 36] on span "In tem 100mm" at bounding box center [261, 34] width 33 height 8
click at [137, 11] on button at bounding box center [134, 8] width 11 height 11
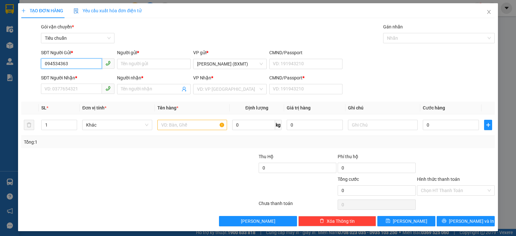
type input "0945343637"
click at [82, 74] on div "0945343637 - BXMT" at bounding box center [77, 76] width 65 height 7
type input "BXMT"
type input "0914974647"
type input "PCTH"
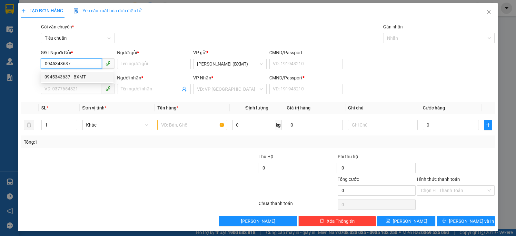
type input "0"
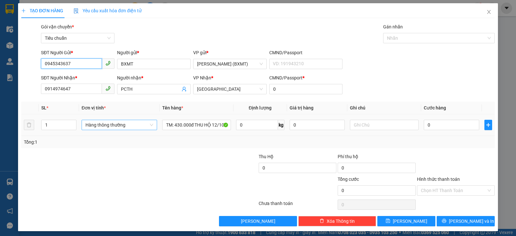
click at [105, 127] on span "Hàng thông thường" at bounding box center [120, 125] width 68 height 10
type input "0945343637"
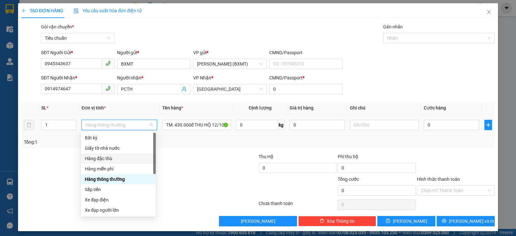
scroll to position [41, 0]
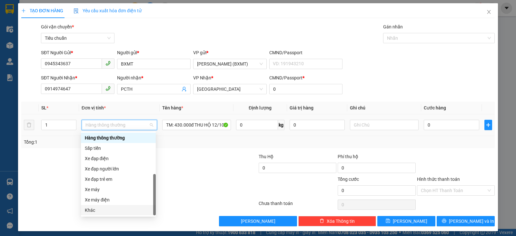
click at [97, 208] on div "Khác" at bounding box center [118, 210] width 67 height 7
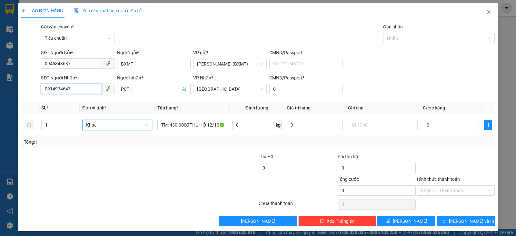
click at [78, 88] on input "0914974647" at bounding box center [71, 89] width 61 height 10
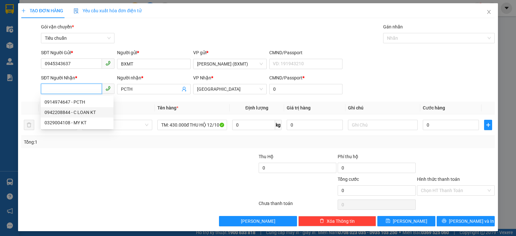
click at [88, 116] on div "0942208844 - C LOAN KT" at bounding box center [77, 112] width 73 height 10
type input "0942208844"
type input "C LOAN KT"
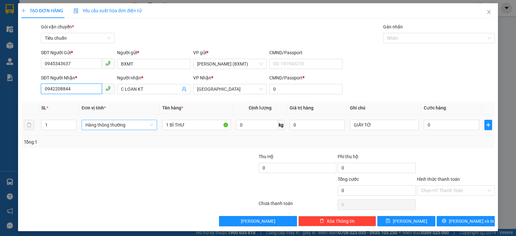
click at [117, 126] on span "Hàng thông thường" at bounding box center [120, 125] width 68 height 10
type input "0942208844"
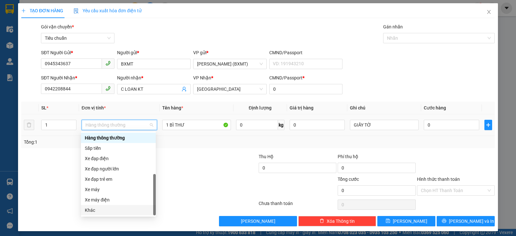
drag, startPoint x: 101, startPoint y: 213, endPoint x: 113, endPoint y: 206, distance: 13.9
click at [102, 213] on div "Khác" at bounding box center [118, 210] width 67 height 7
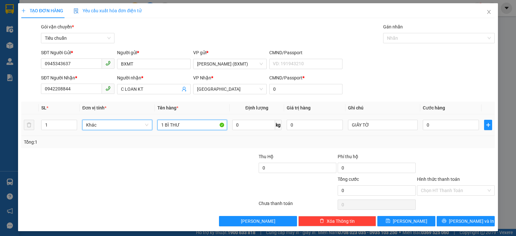
click at [186, 125] on input "1 BÌ THƯ" at bounding box center [193, 125] width 70 height 10
type input "1 HỒ SƠ"
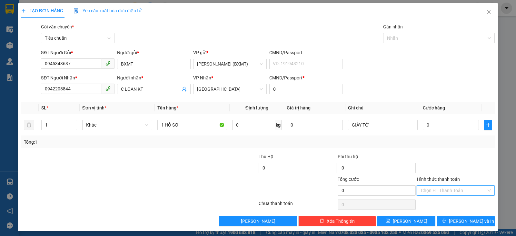
click at [433, 189] on input "Hình thức thanh toán" at bounding box center [454, 191] width 66 height 10
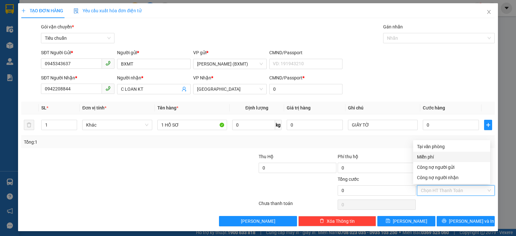
click at [434, 160] on div "Miễn phí" at bounding box center [451, 156] width 69 height 7
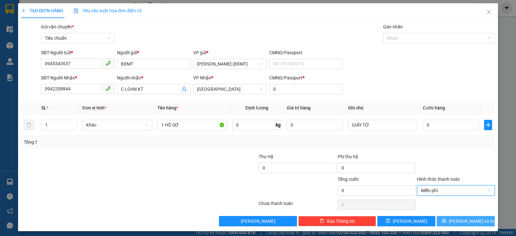
click at [447, 219] on icon "printer" at bounding box center [444, 221] width 5 height 5
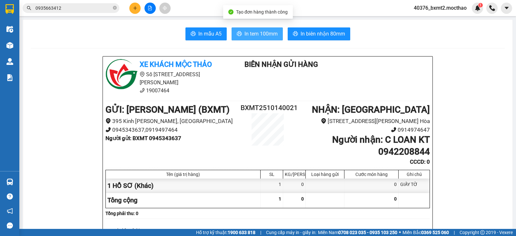
drag, startPoint x: 246, startPoint y: 29, endPoint x: 262, endPoint y: 40, distance: 20.1
click at [246, 29] on button "In tem 100mm" at bounding box center [257, 33] width 51 height 13
